Goal: Task Accomplishment & Management: Manage account settings

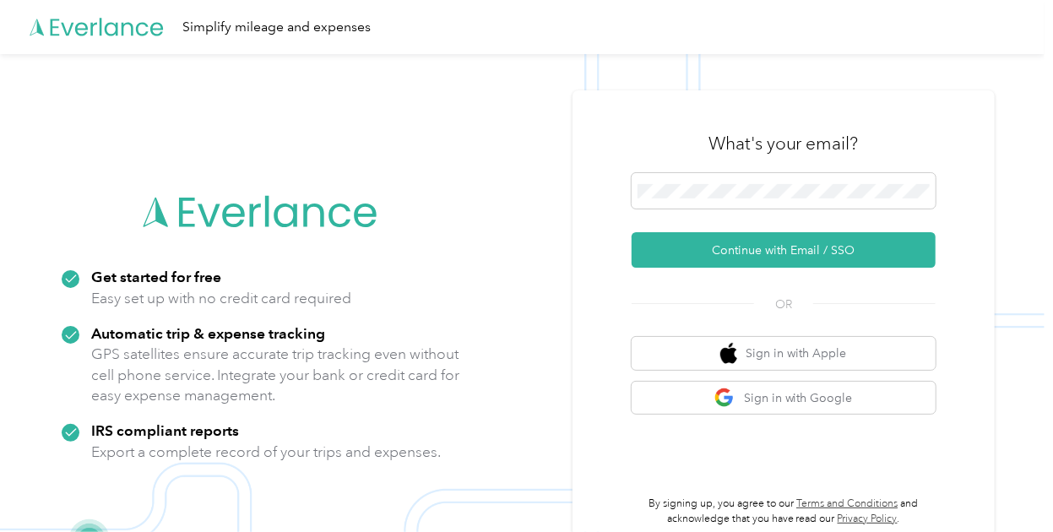
click at [20, 220] on img at bounding box center [522, 320] width 1044 height 532
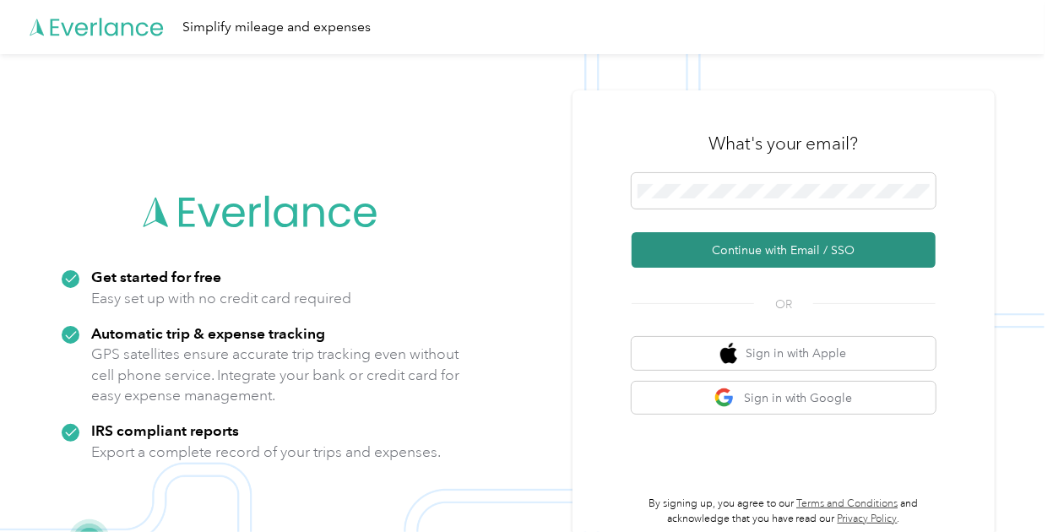
click at [722, 258] on button "Continue with Email / SSO" at bounding box center [783, 249] width 304 height 35
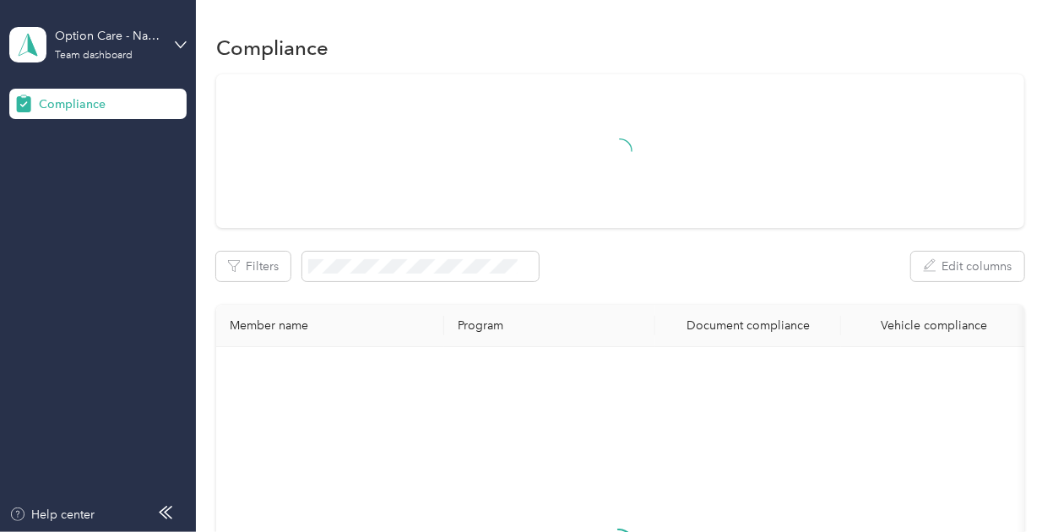
click at [1035, 298] on div "Compliance Filters Edit columns Member name Program Document compliance Vehicle…" at bounding box center [620, 434] width 848 height 868
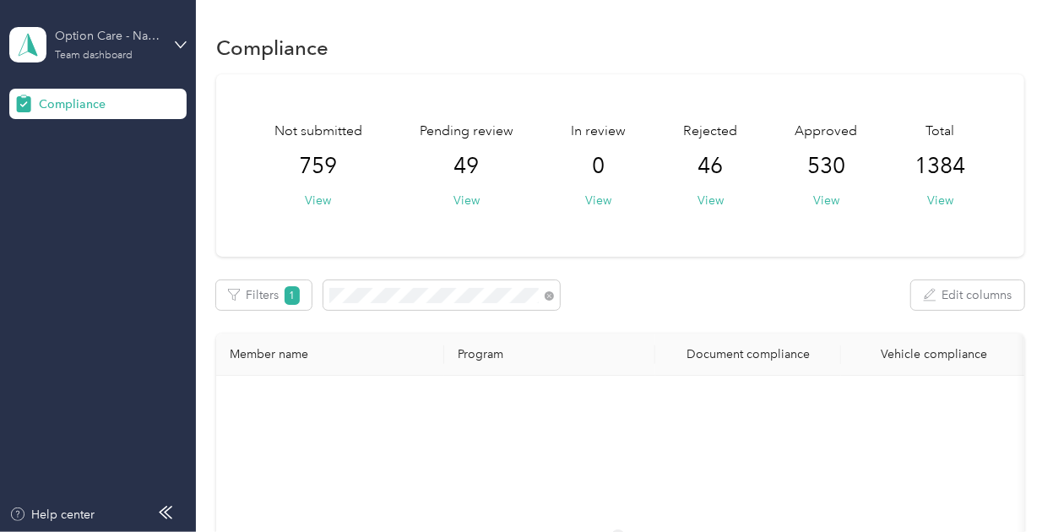
click at [121, 38] on div "Option Care - Naven Health" at bounding box center [108, 36] width 106 height 18
click at [113, 164] on div "Log out" at bounding box center [187, 169] width 332 height 30
